Goal: Task Accomplishment & Management: Complete application form

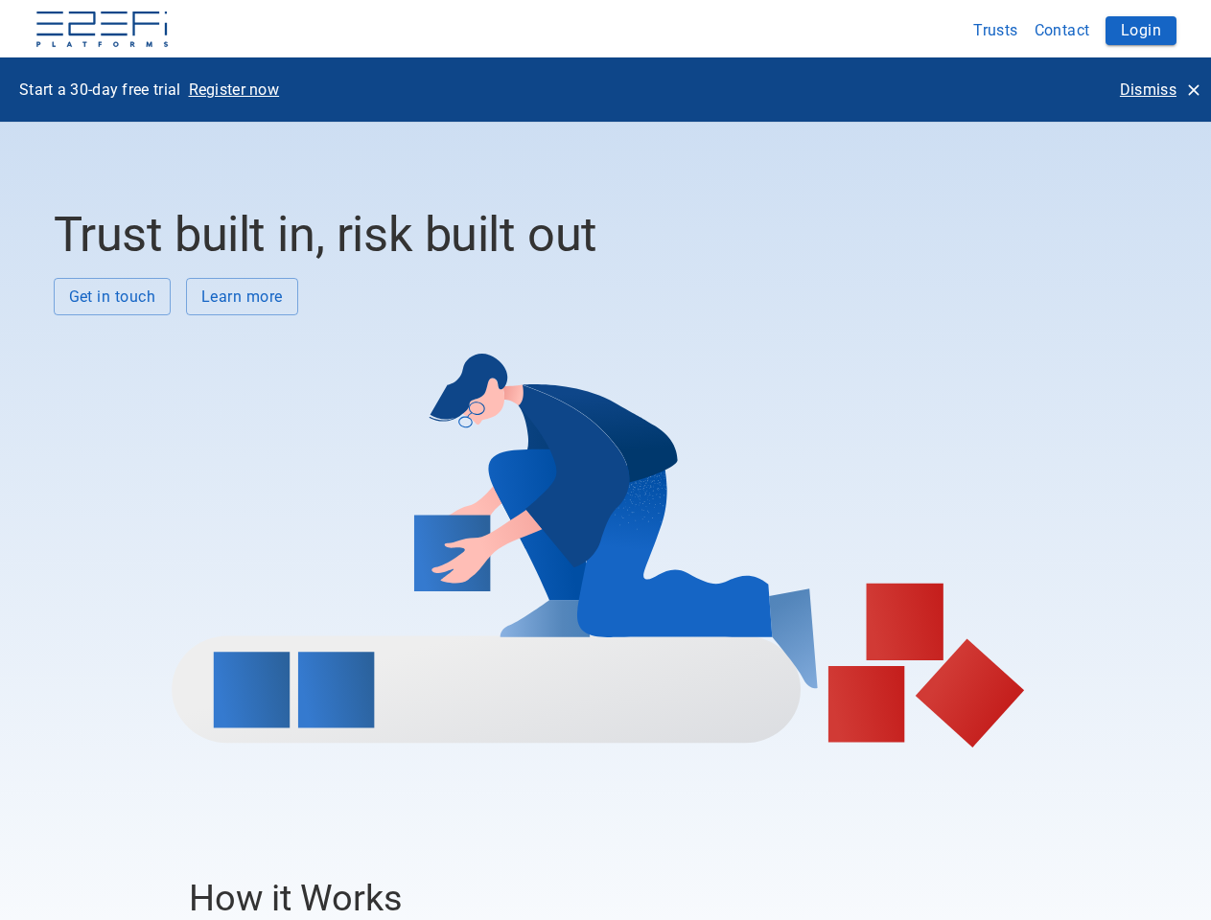
click at [605, 460] on div at bounding box center [599, 531] width 1090 height 432
click at [102, 31] on img at bounding box center [102, 31] width 135 height 38
click at [996, 30] on button "Trusts" at bounding box center [995, 30] width 61 height 37
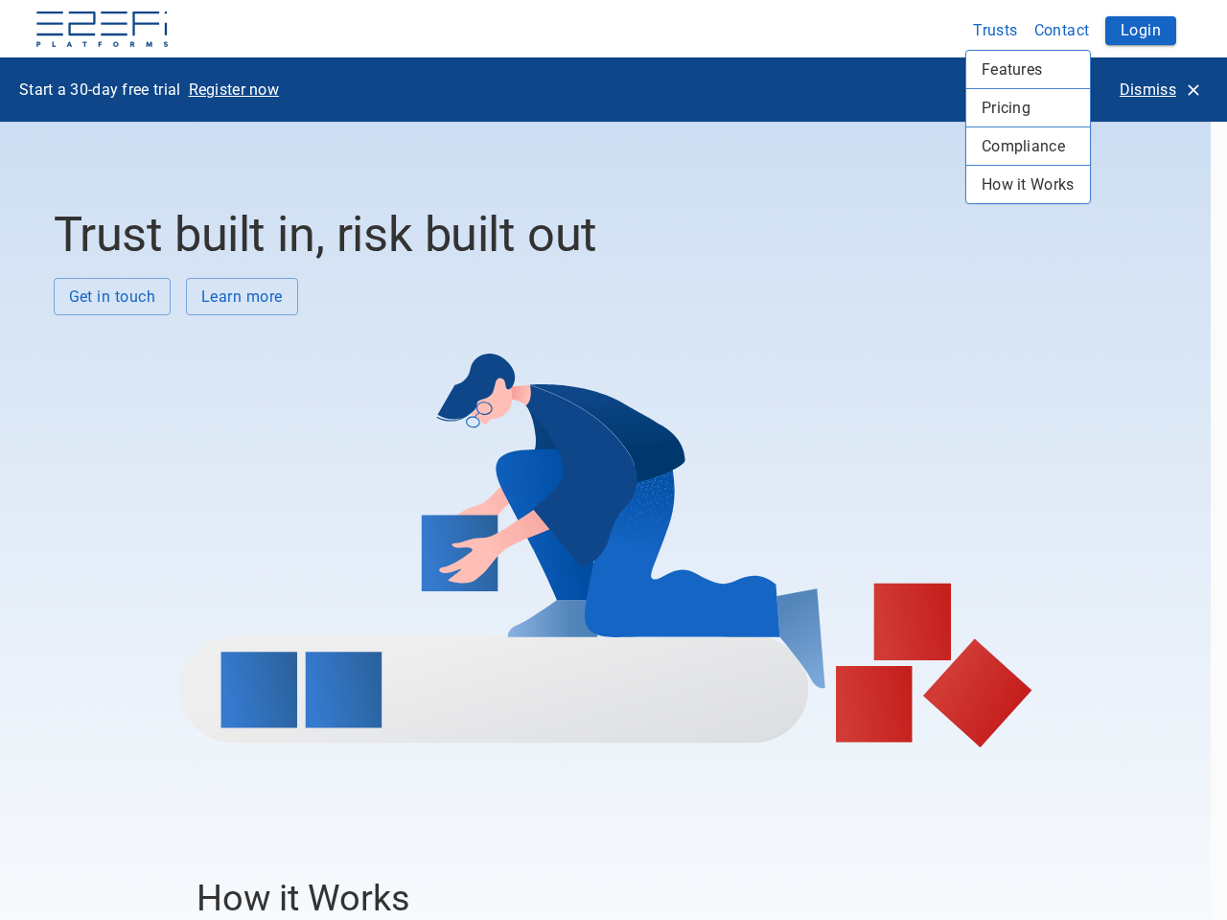
click at [1062, 30] on div at bounding box center [613, 460] width 1227 height 920
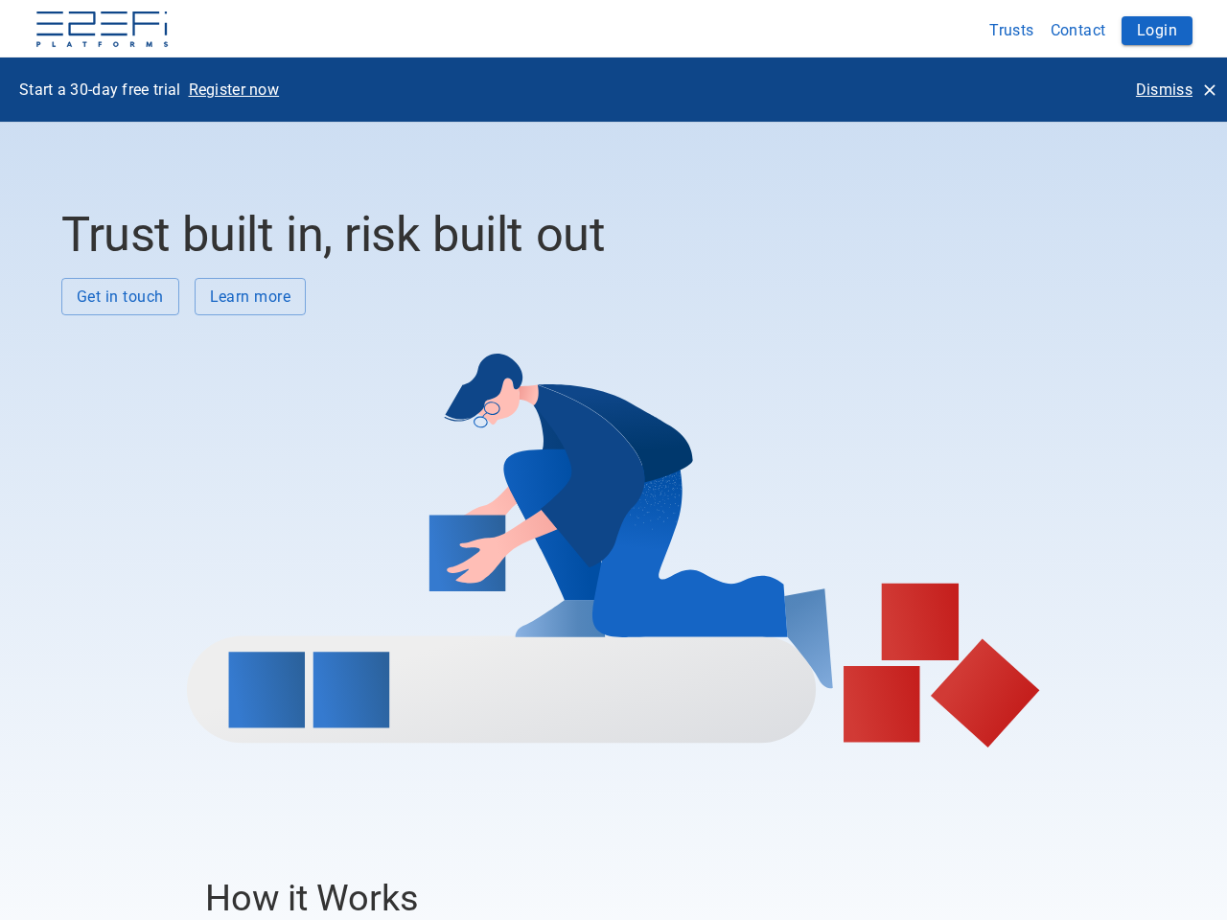
click at [1141, 31] on div "Features Pricing Compliance How it Works" at bounding box center [613, 460] width 1227 height 920
click at [234, 89] on p "Register now" at bounding box center [234, 90] width 91 height 22
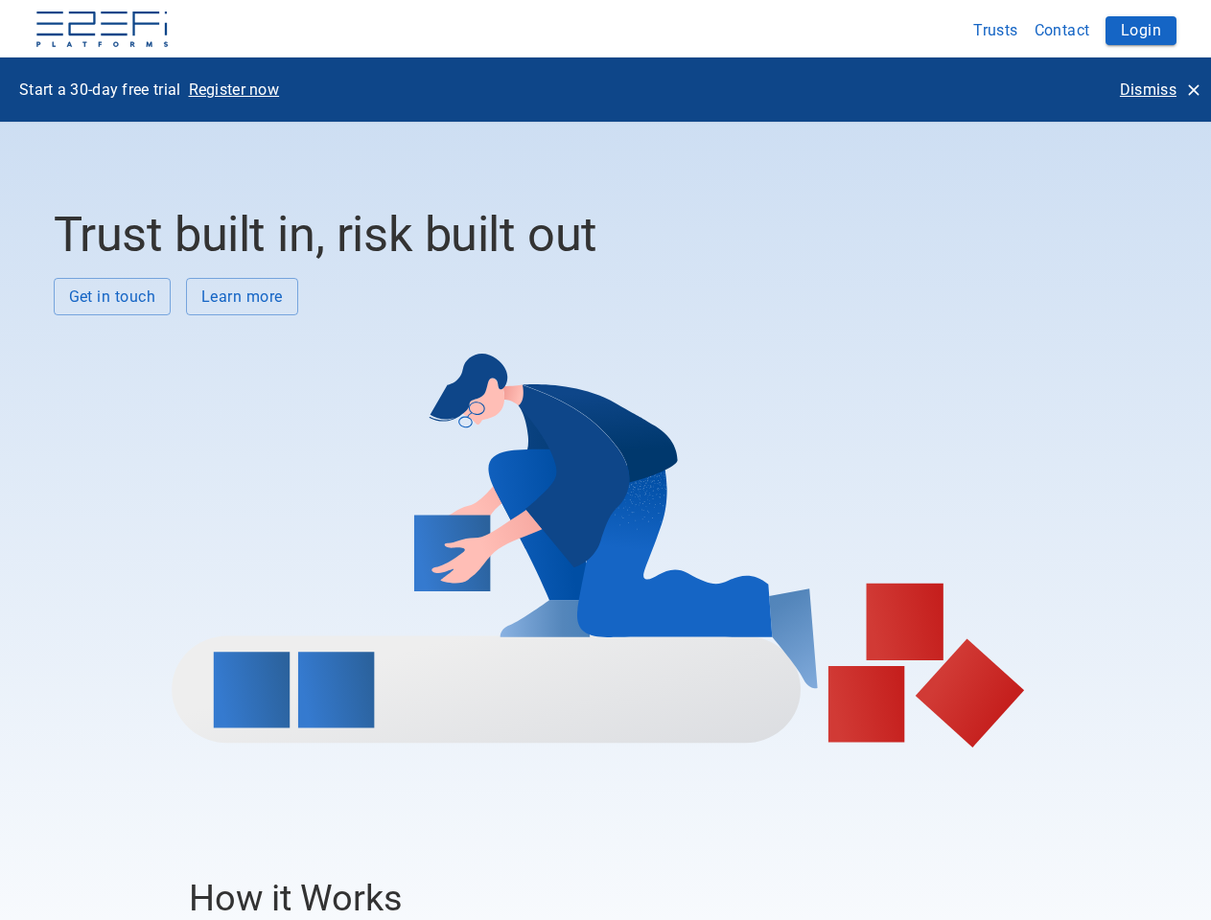
click at [1159, 89] on p "Dismiss" at bounding box center [1148, 90] width 57 height 22
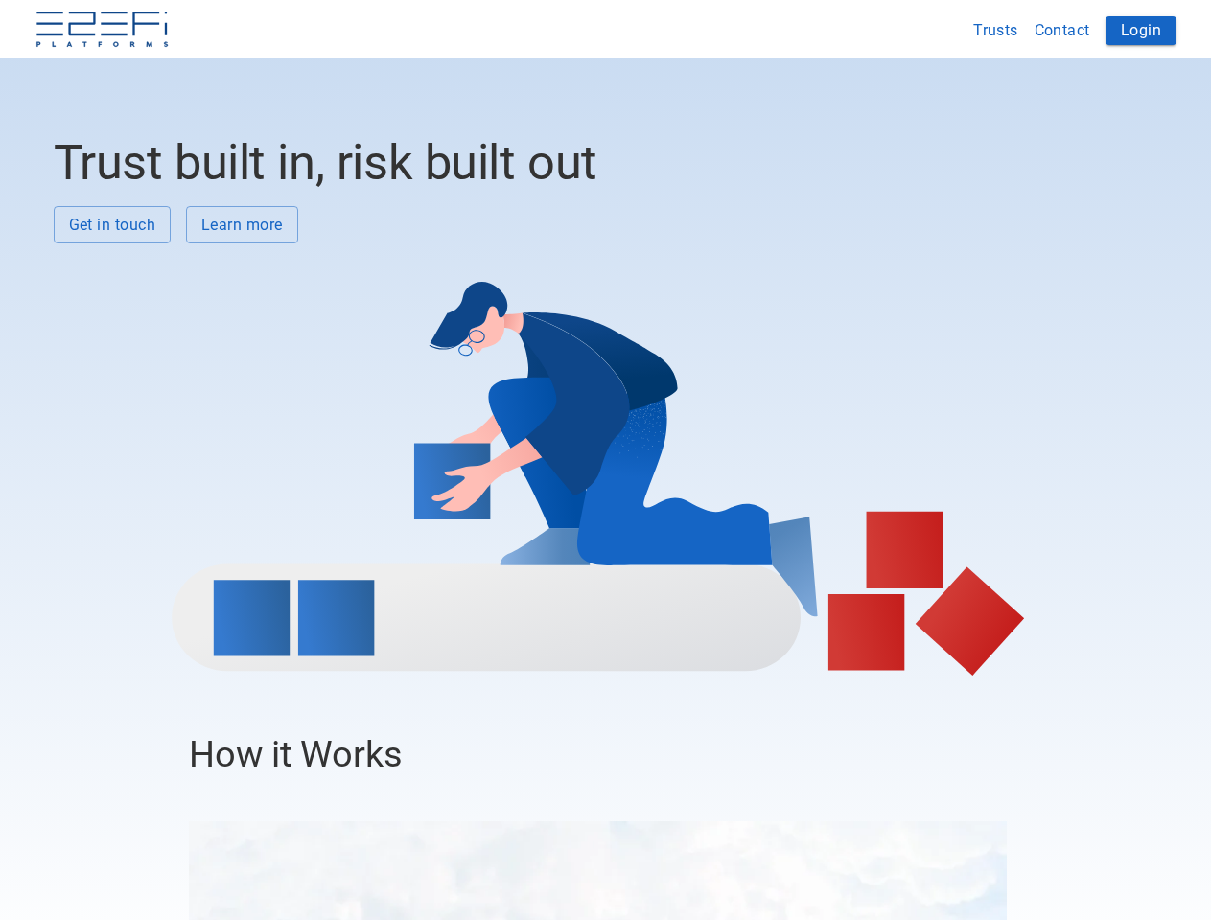
click at [112, 296] on div at bounding box center [599, 459] width 1090 height 432
click at [242, 296] on div at bounding box center [599, 459] width 1090 height 432
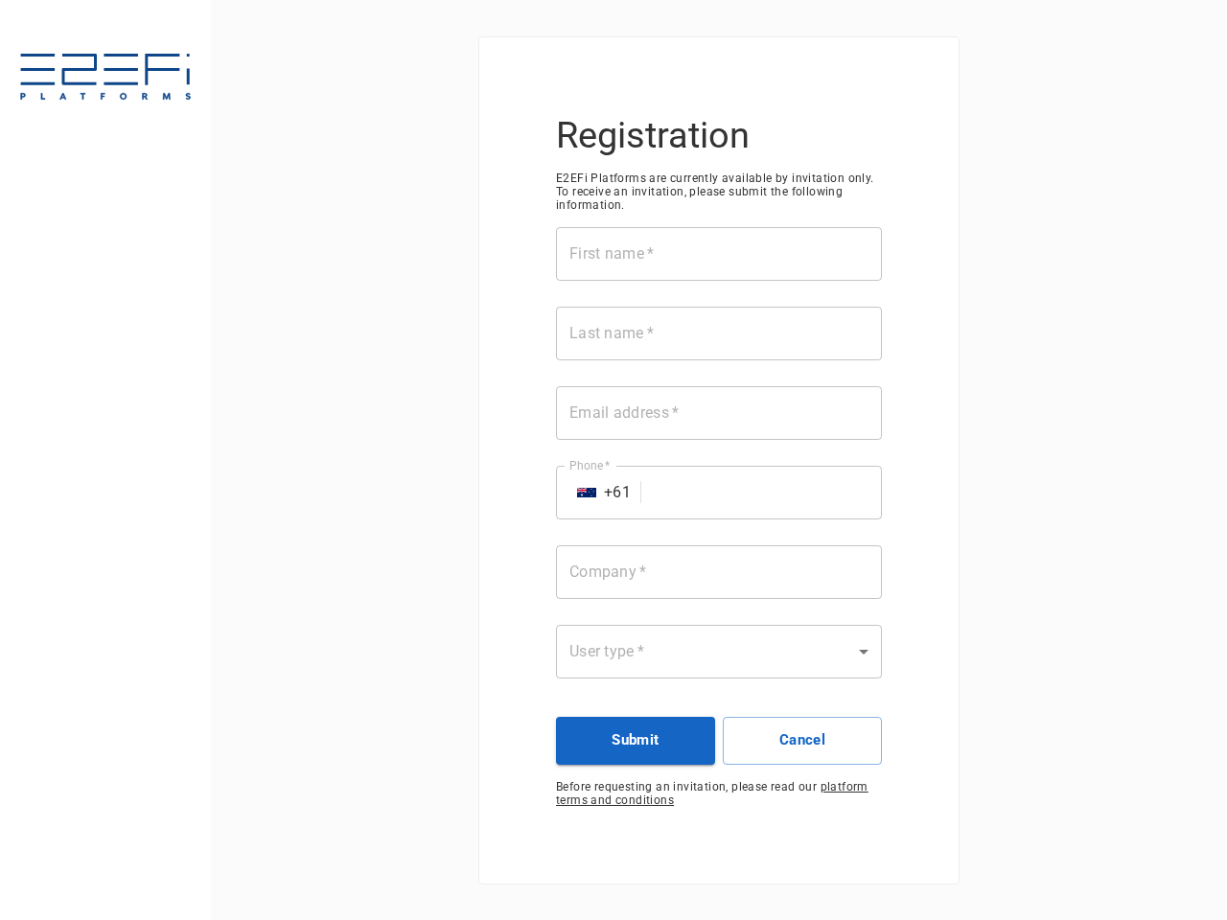
click at [614, 460] on div "First name   * First name   * Last name   * Last name   * Email address   * Ema…" at bounding box center [719, 464] width 326 height 475
click at [719, 254] on input "First name   *" at bounding box center [719, 254] width 326 height 54
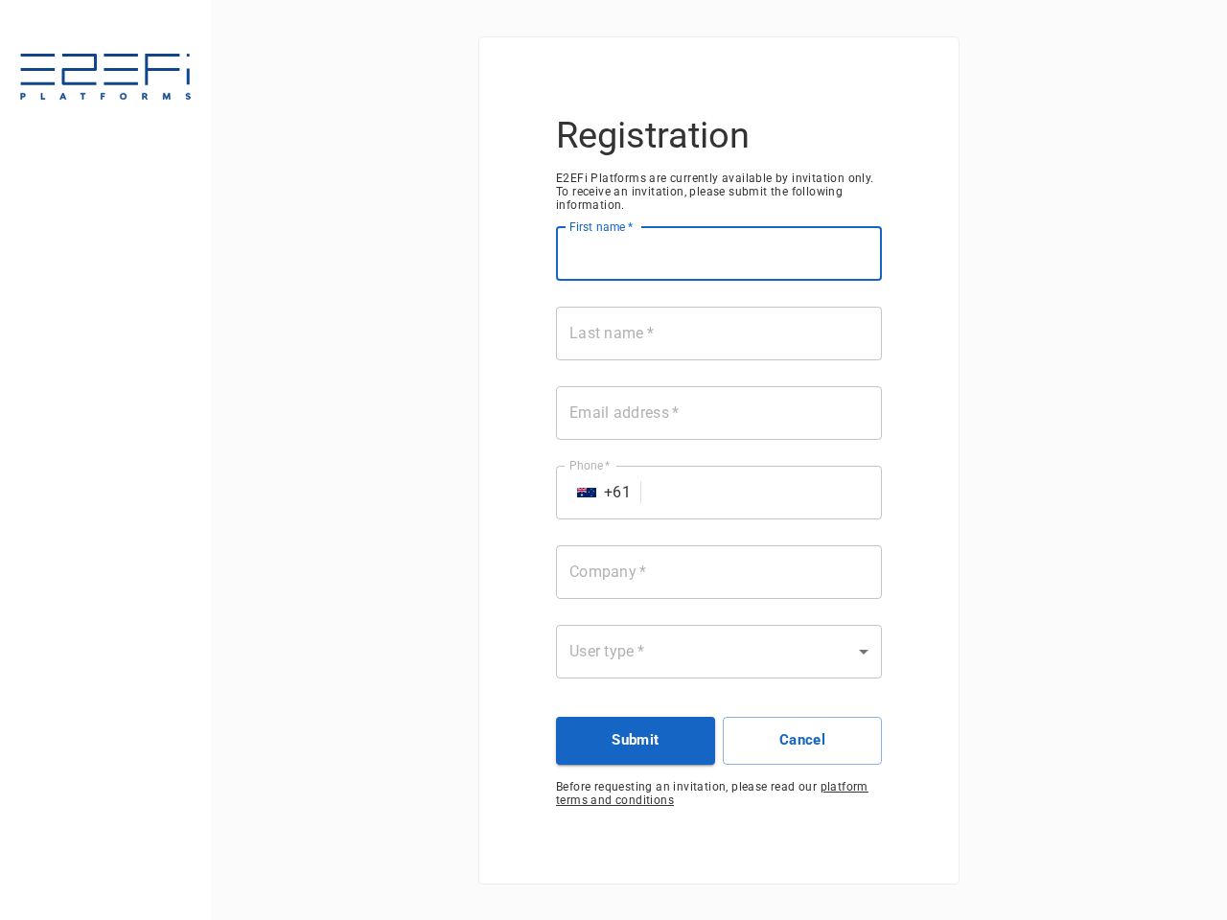
click at [719, 334] on input "Last name   *" at bounding box center [719, 334] width 326 height 54
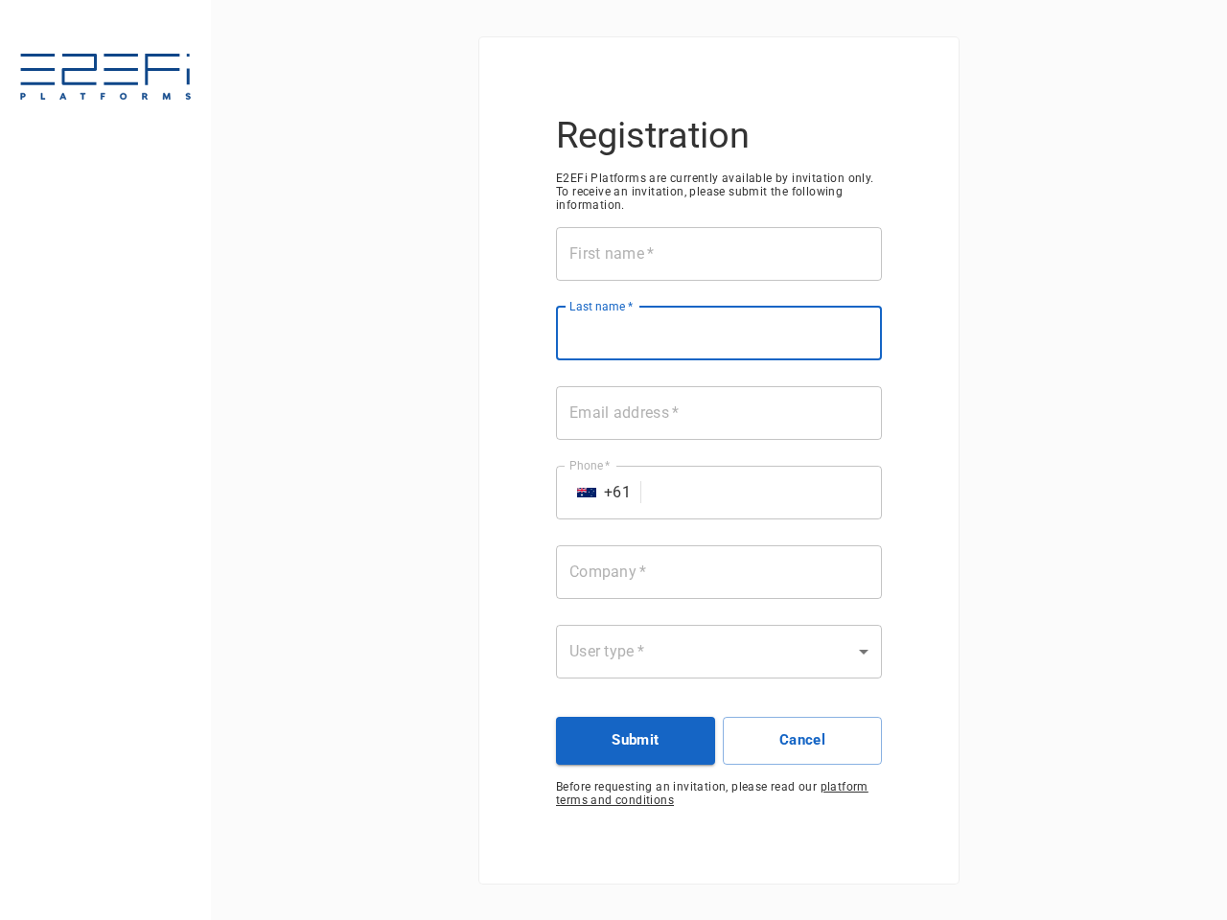
click at [719, 413] on input "Email address   *" at bounding box center [719, 413] width 326 height 54
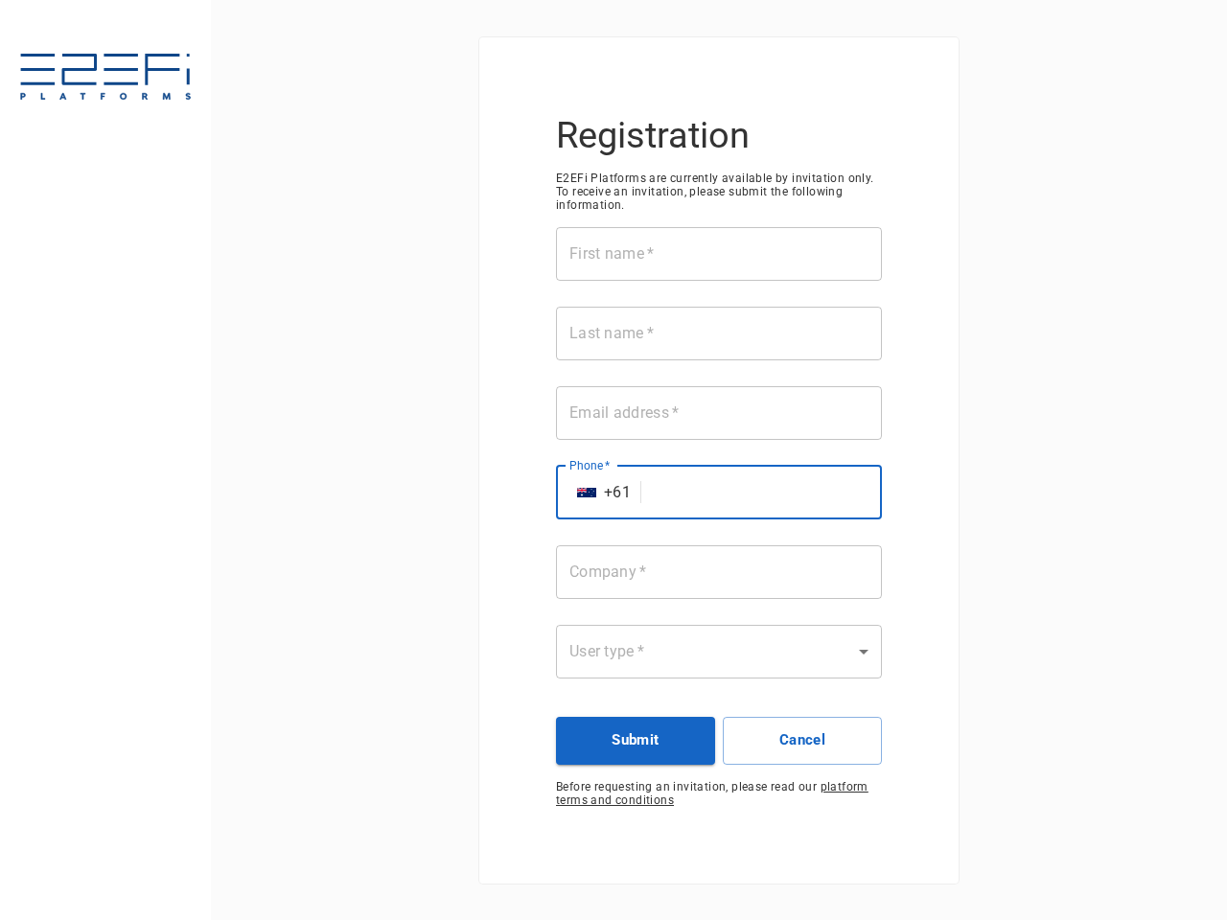
click at [719, 493] on input "Phone   *" at bounding box center [765, 493] width 233 height 54
click at [587, 493] on img "Select country" at bounding box center [586, 493] width 19 height 10
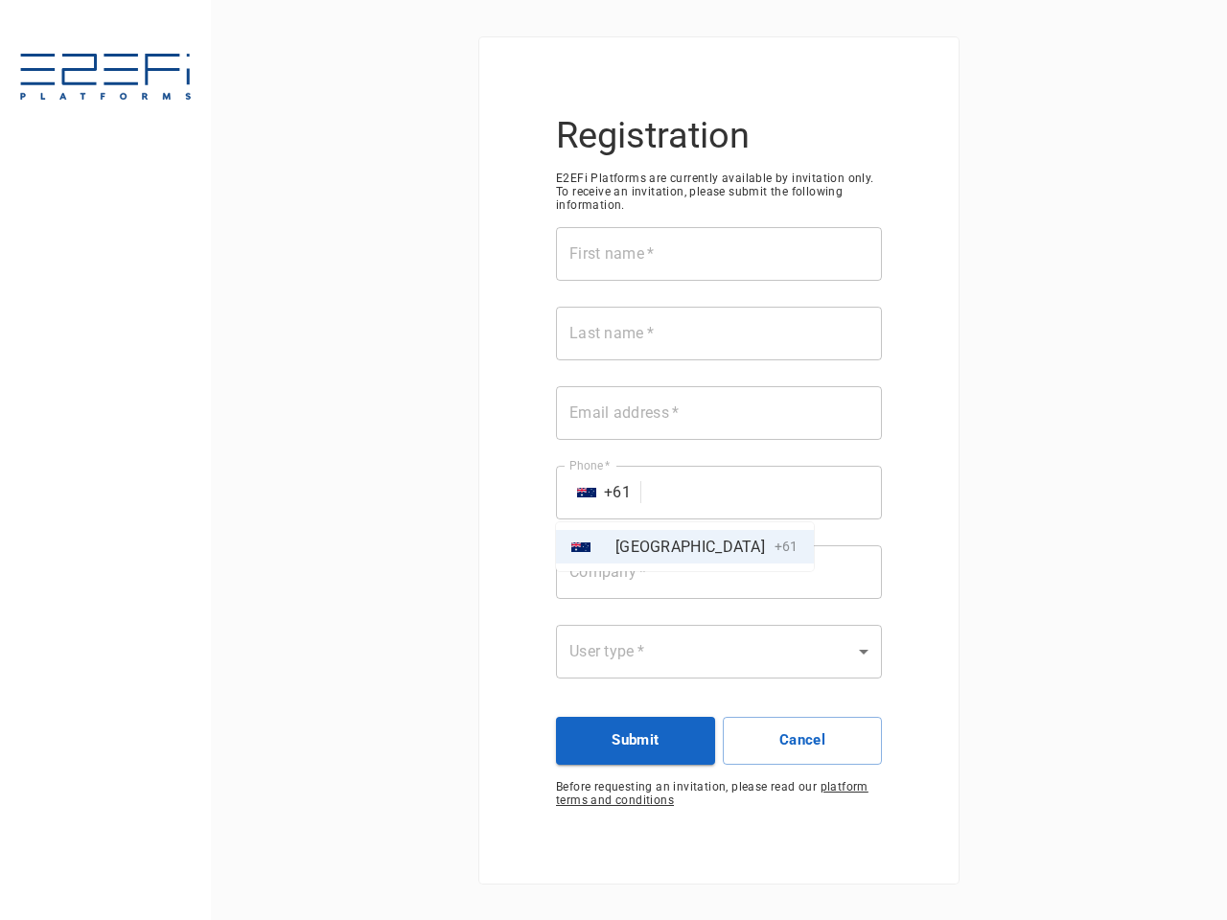
click at [719, 572] on div at bounding box center [613, 460] width 1227 height 920
click at [719, 652] on div "AU Australia + 61" at bounding box center [613, 460] width 1227 height 920
click at [636, 741] on button "Submit" at bounding box center [635, 741] width 159 height 48
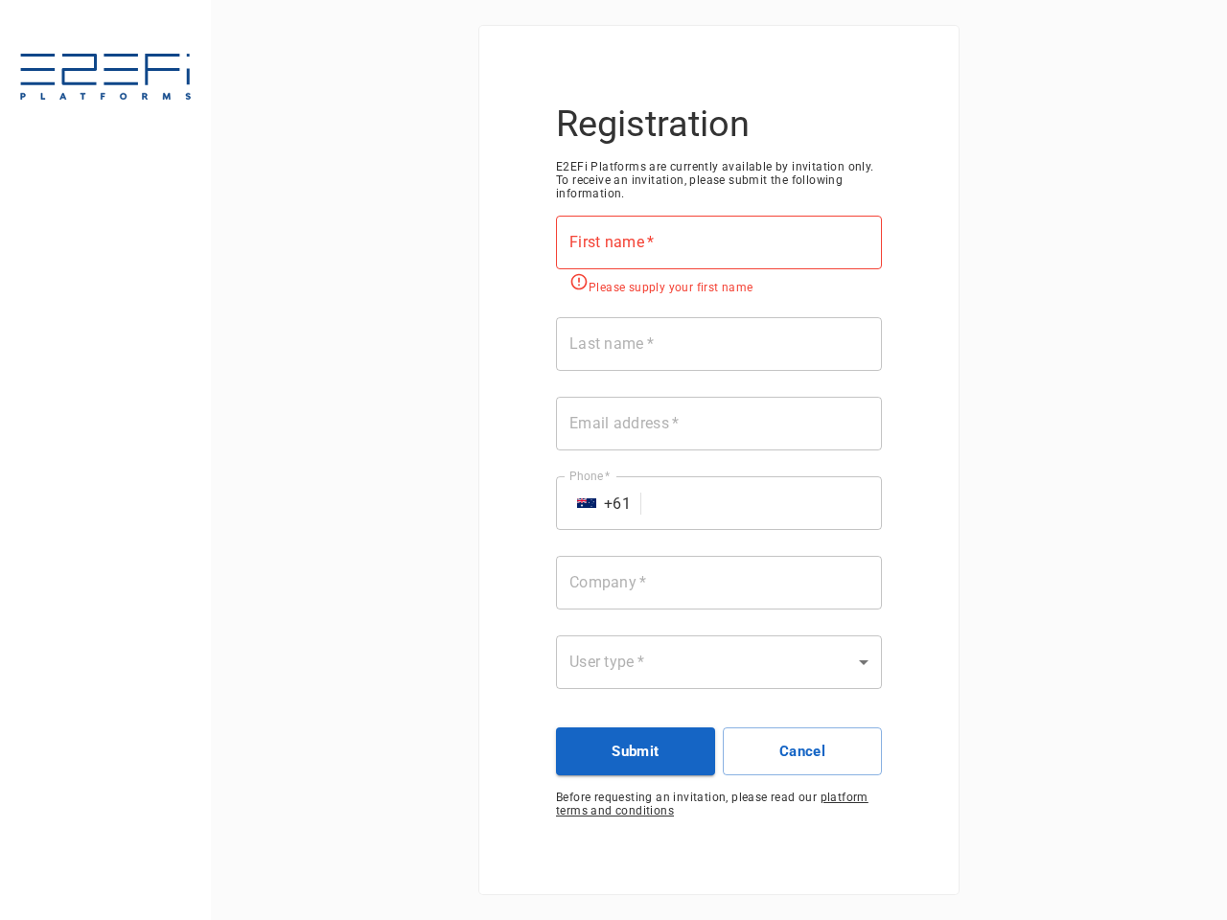
click at [802, 741] on button "Cancel" at bounding box center [802, 752] width 159 height 48
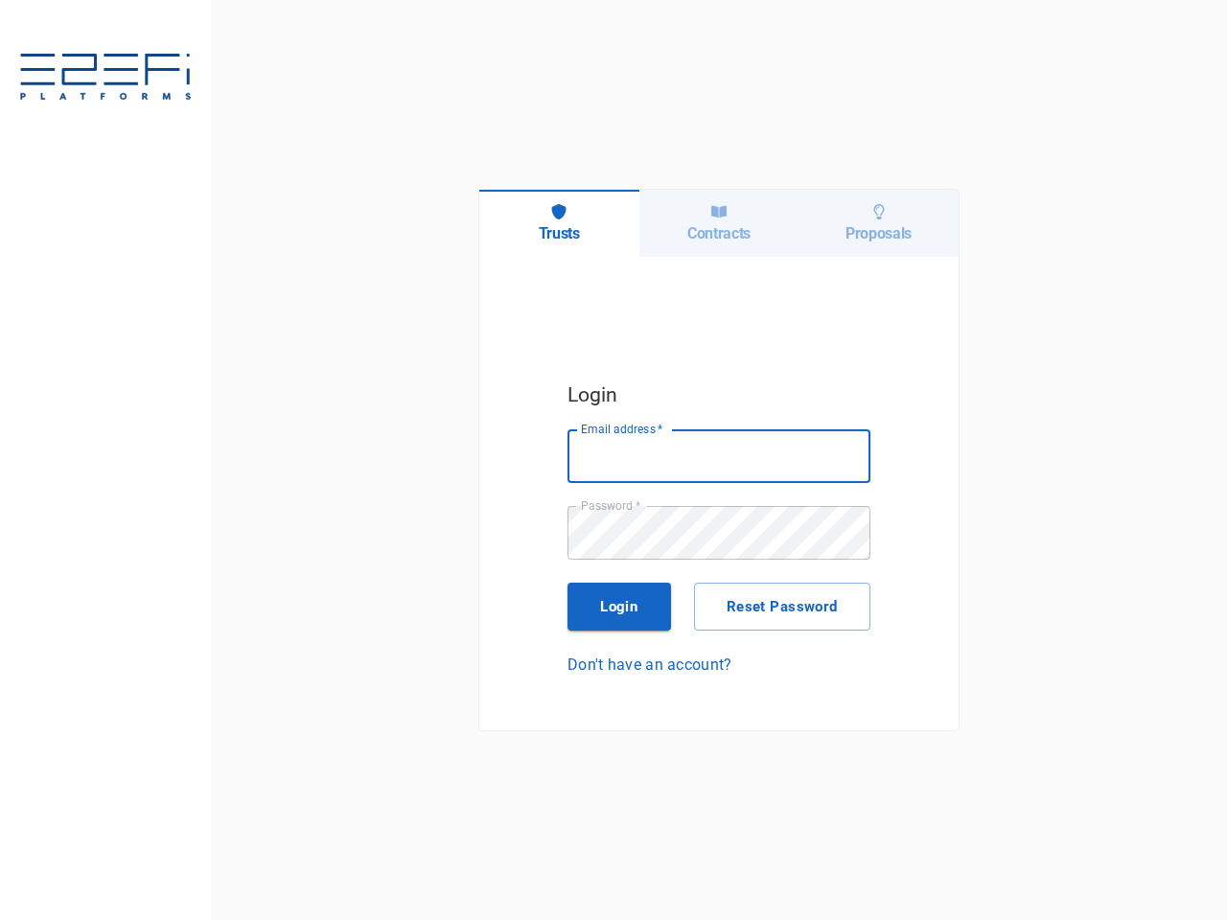
click at [559, 224] on h6 "Trusts" at bounding box center [559, 233] width 41 height 18
click at [719, 224] on h6 "Contracts" at bounding box center [718, 233] width 63 height 18
click at [878, 224] on h6 "Proposals" at bounding box center [879, 233] width 66 height 18
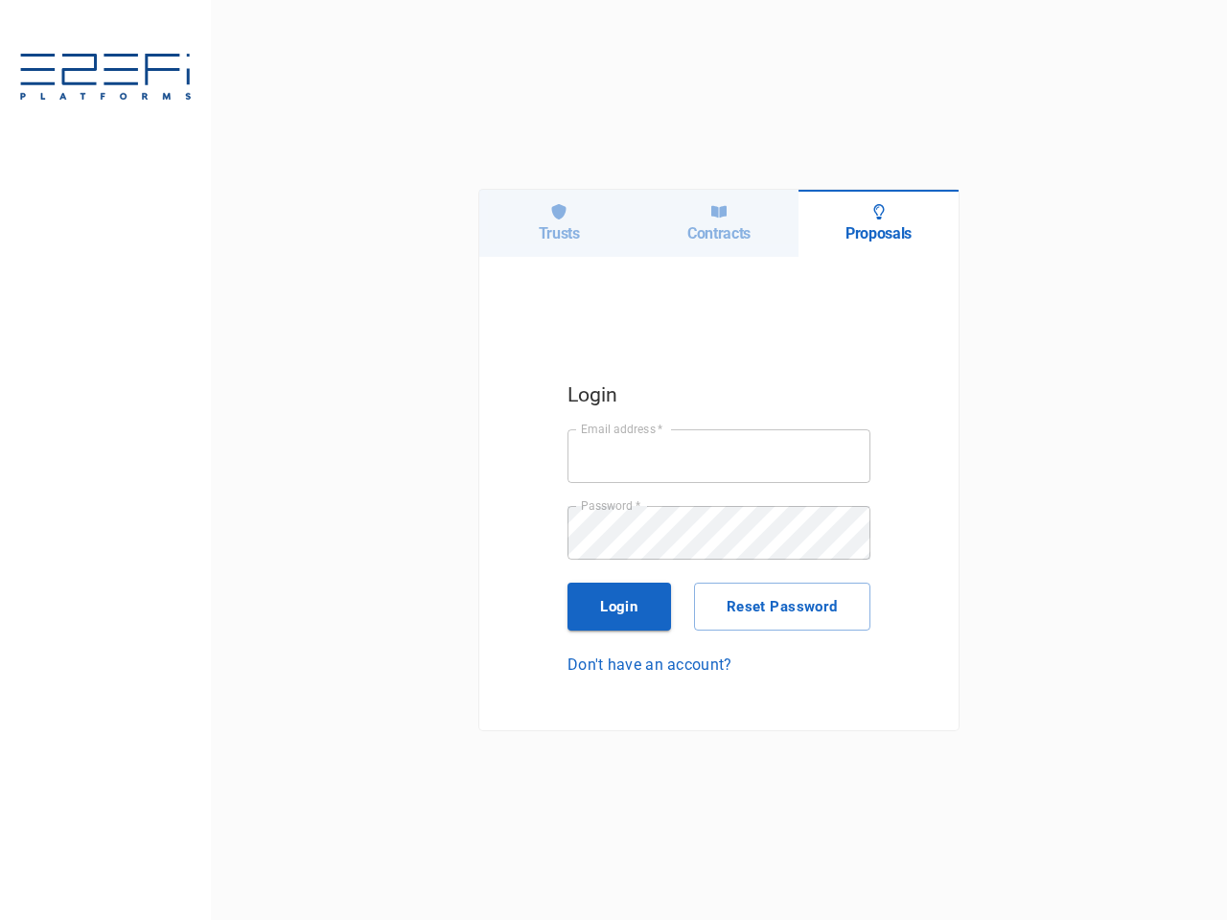
click at [719, 456] on input "Email address   *" at bounding box center [719, 456] width 303 height 54
click at [619, 607] on button "Login" at bounding box center [620, 607] width 104 height 48
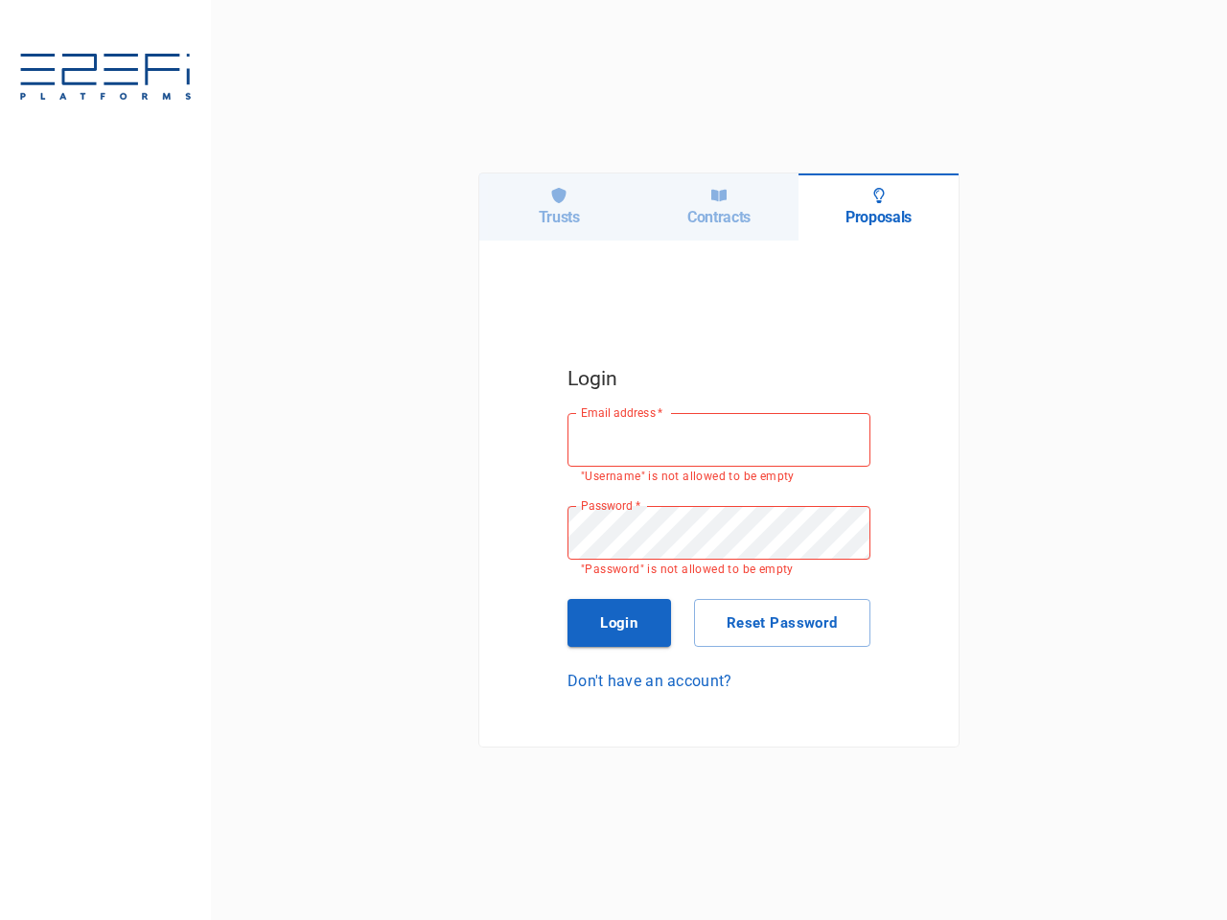
click at [782, 607] on button "Reset Password" at bounding box center [782, 623] width 176 height 48
